Goal: Information Seeking & Learning: Learn about a topic

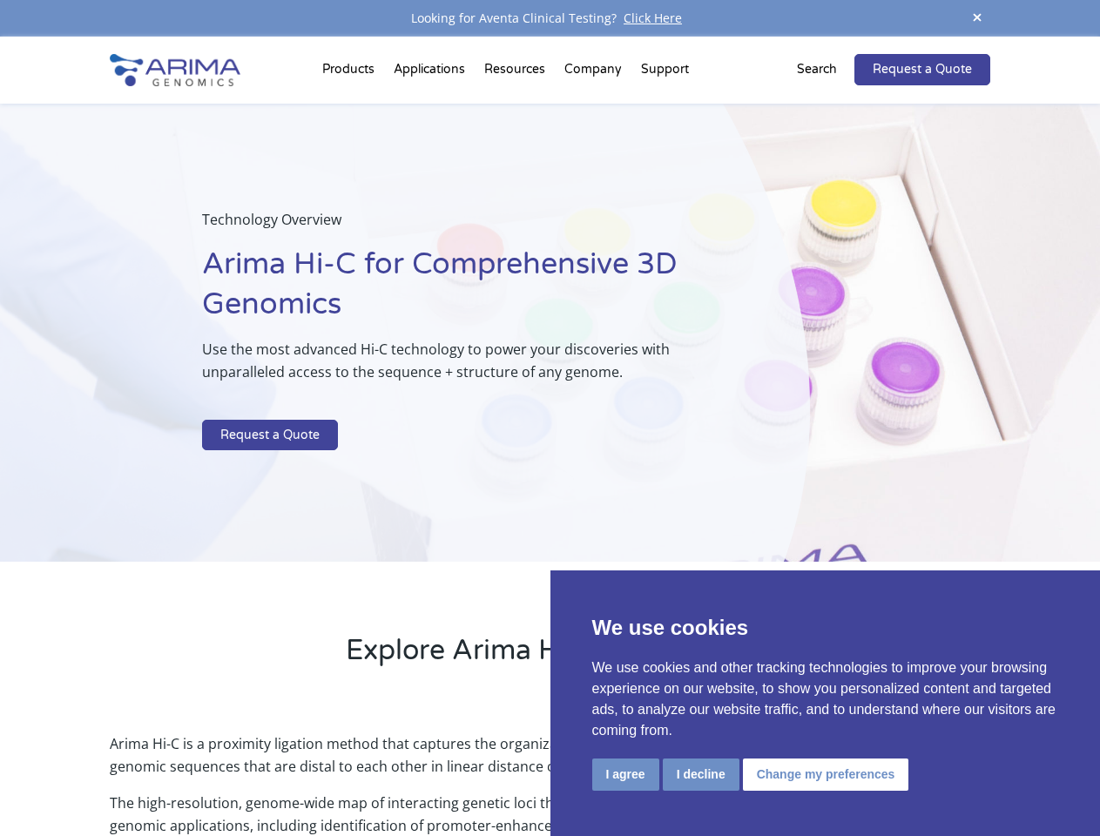
click at [550, 418] on p at bounding box center [462, 408] width 520 height 23
click at [626, 774] on button "I agree" at bounding box center [625, 775] width 67 height 32
click at [700, 774] on p "Arima Hi-C is a proximity ligation method that captures the organizational stru…" at bounding box center [550, 762] width 880 height 59
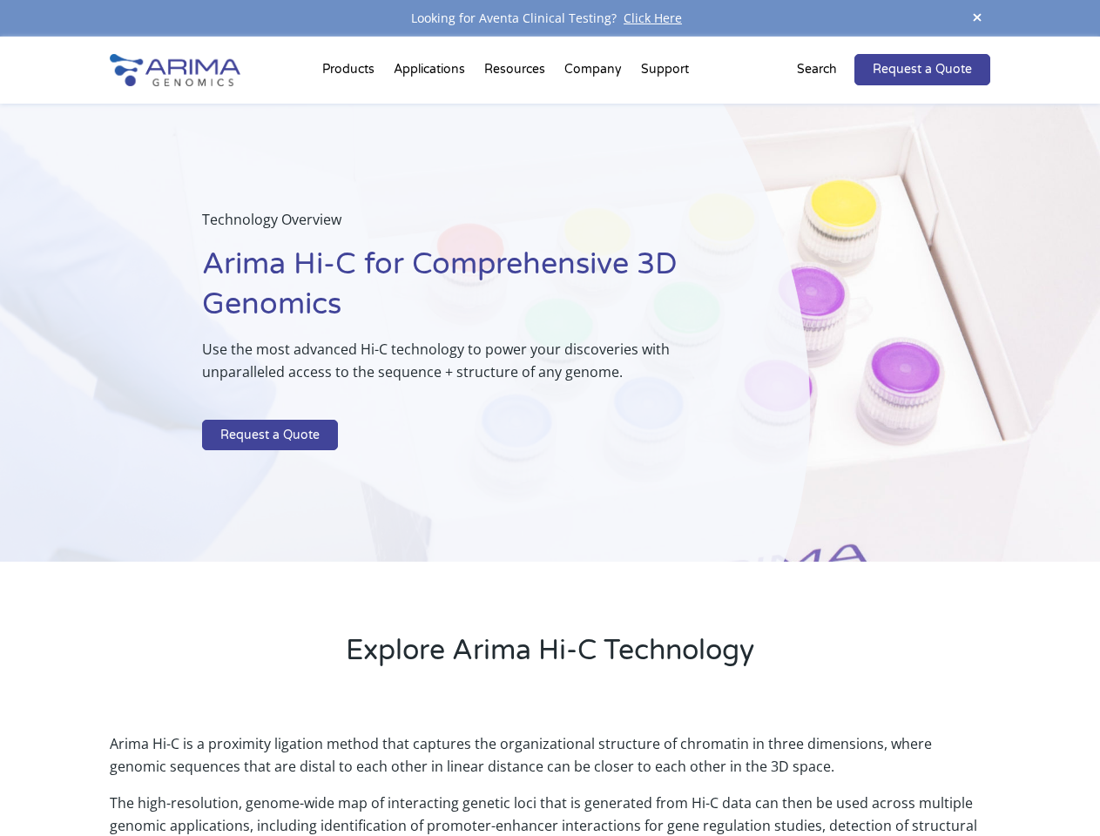
click at [823, 774] on p "Arima Hi-C is a proximity ligation method that captures the organizational stru…" at bounding box center [550, 762] width 880 height 59
click at [977, 18] on span at bounding box center [977, 19] width 26 height 24
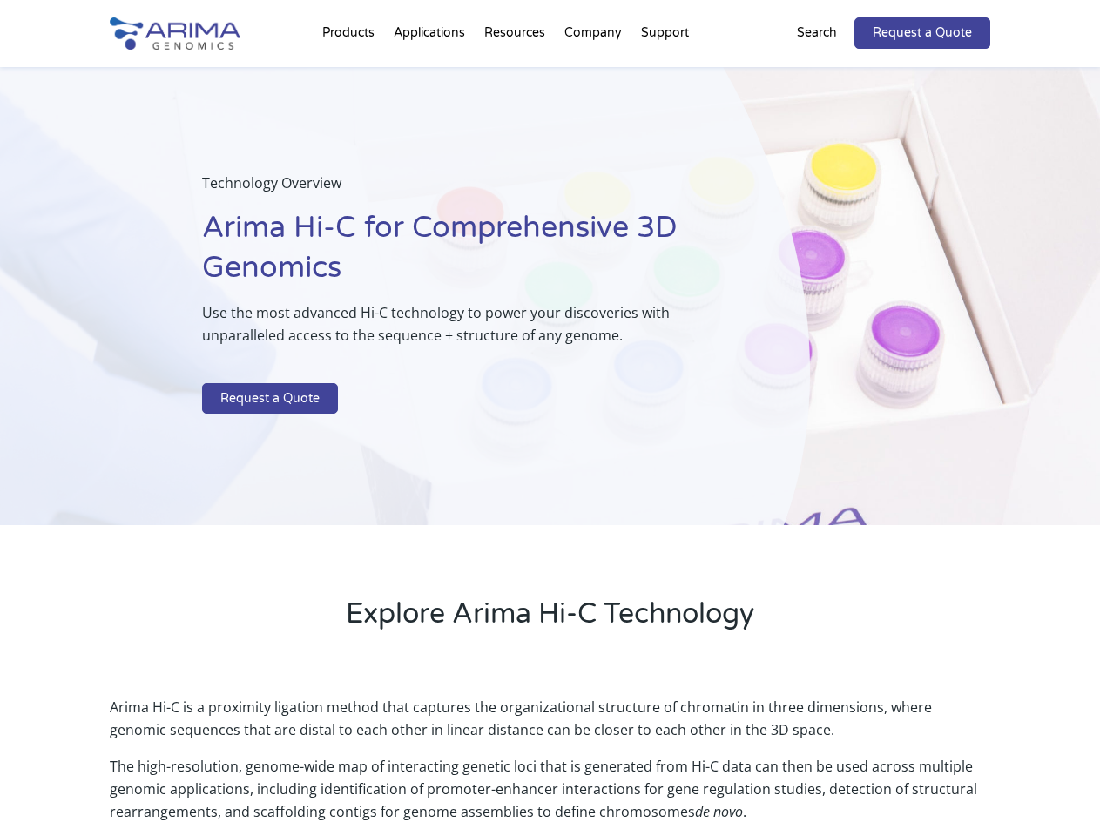
click at [550, 436] on div "Technology Overview Arima Hi-C for Comprehensive 3D Genomics Use the most advan…" at bounding box center [405, 296] width 810 height 459
click at [351, 73] on div "Technology Overview Arima Hi-C for Comprehensive 3D Genomics Use the most advan…" at bounding box center [405, 296] width 810 height 459
click at [517, 73] on div "Technology Overview Arima Hi-C for Comprehensive 3D Genomics Use the most advan…" at bounding box center [405, 296] width 810 height 459
click at [594, 73] on div "Technology Overview Arima Hi-C for Comprehensive 3D Genomics Use the most advan…" at bounding box center [405, 296] width 810 height 459
click at [665, 73] on div "Technology Overview Arima Hi-C for Comprehensive 3D Genomics Use the most advan…" at bounding box center [405, 296] width 810 height 459
